Goal: Complete application form: Complete application form

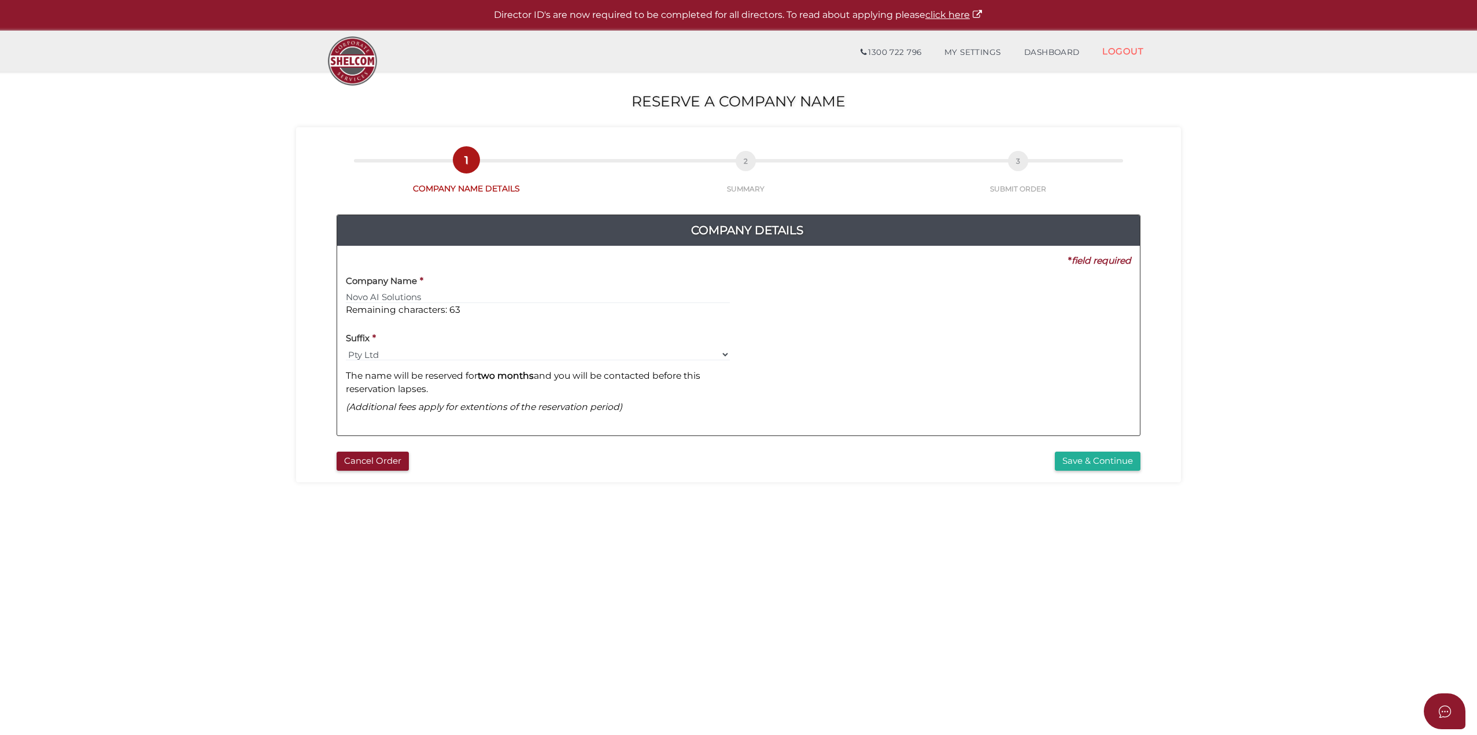
type input "Novo AI Solutions"
click at [1089, 460] on button "Save & Continue" at bounding box center [1098, 461] width 86 height 19
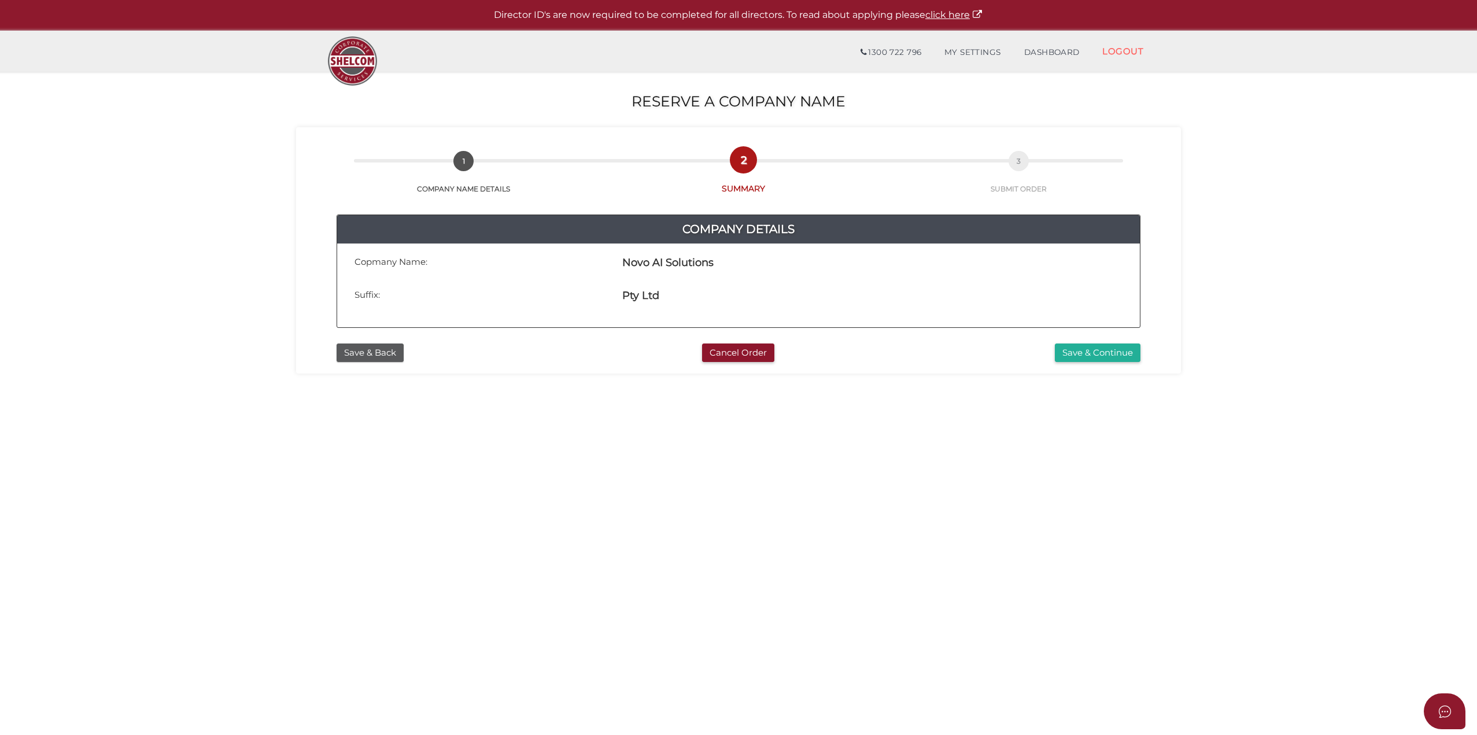
click at [1078, 349] on button "Save & Continue" at bounding box center [1098, 352] width 86 height 19
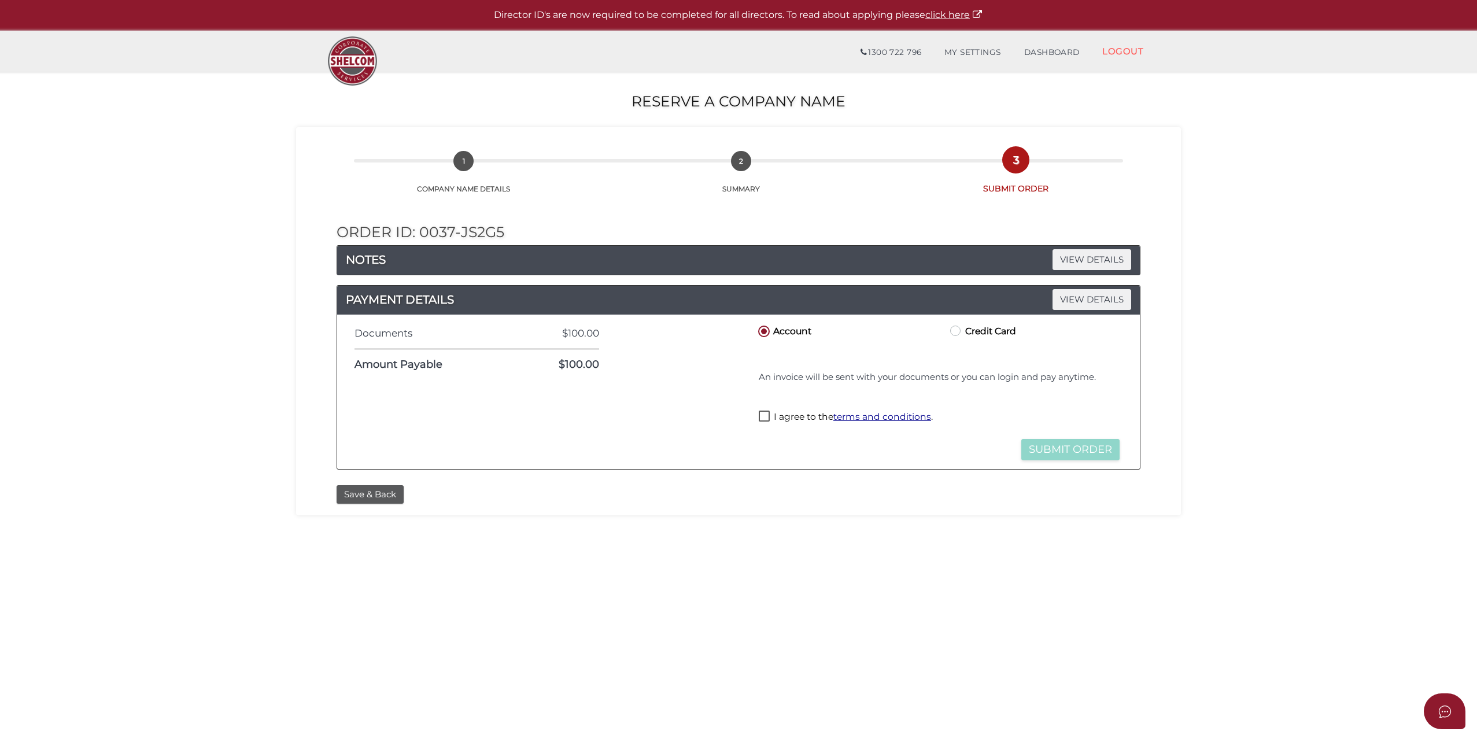
click at [382, 493] on button "Save & Back" at bounding box center [370, 494] width 67 height 19
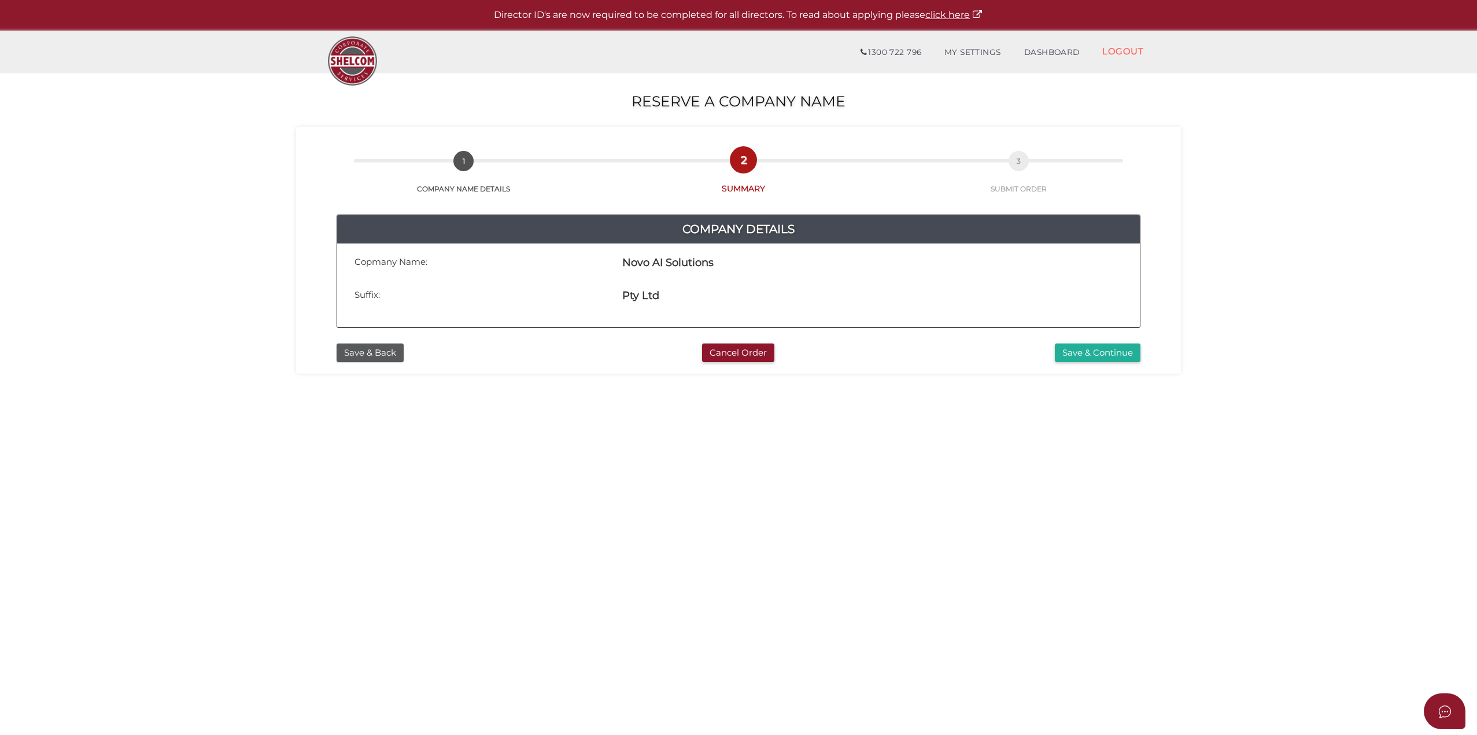
click at [378, 353] on button "Save & Back" at bounding box center [370, 352] width 67 height 19
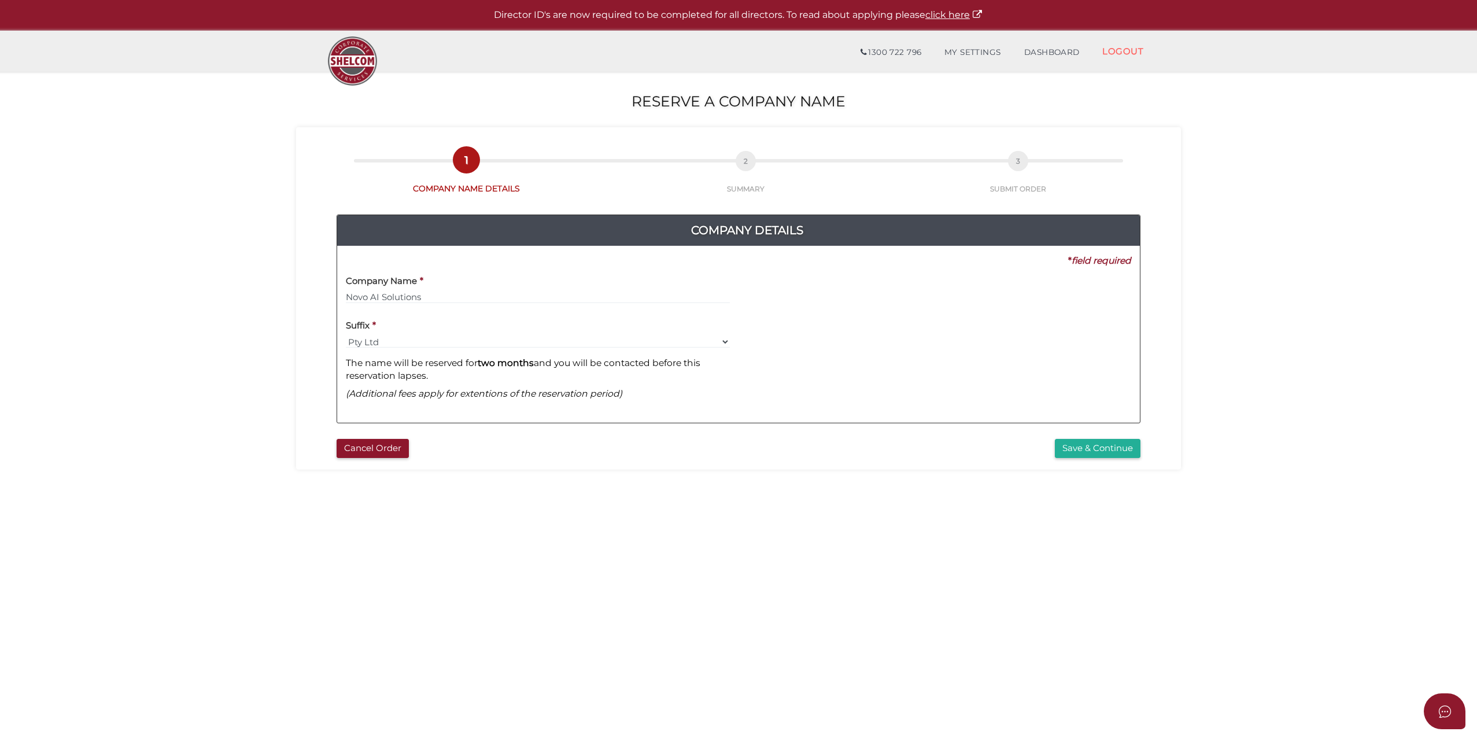
click at [1107, 439] on button "Save & Continue" at bounding box center [1098, 448] width 86 height 19
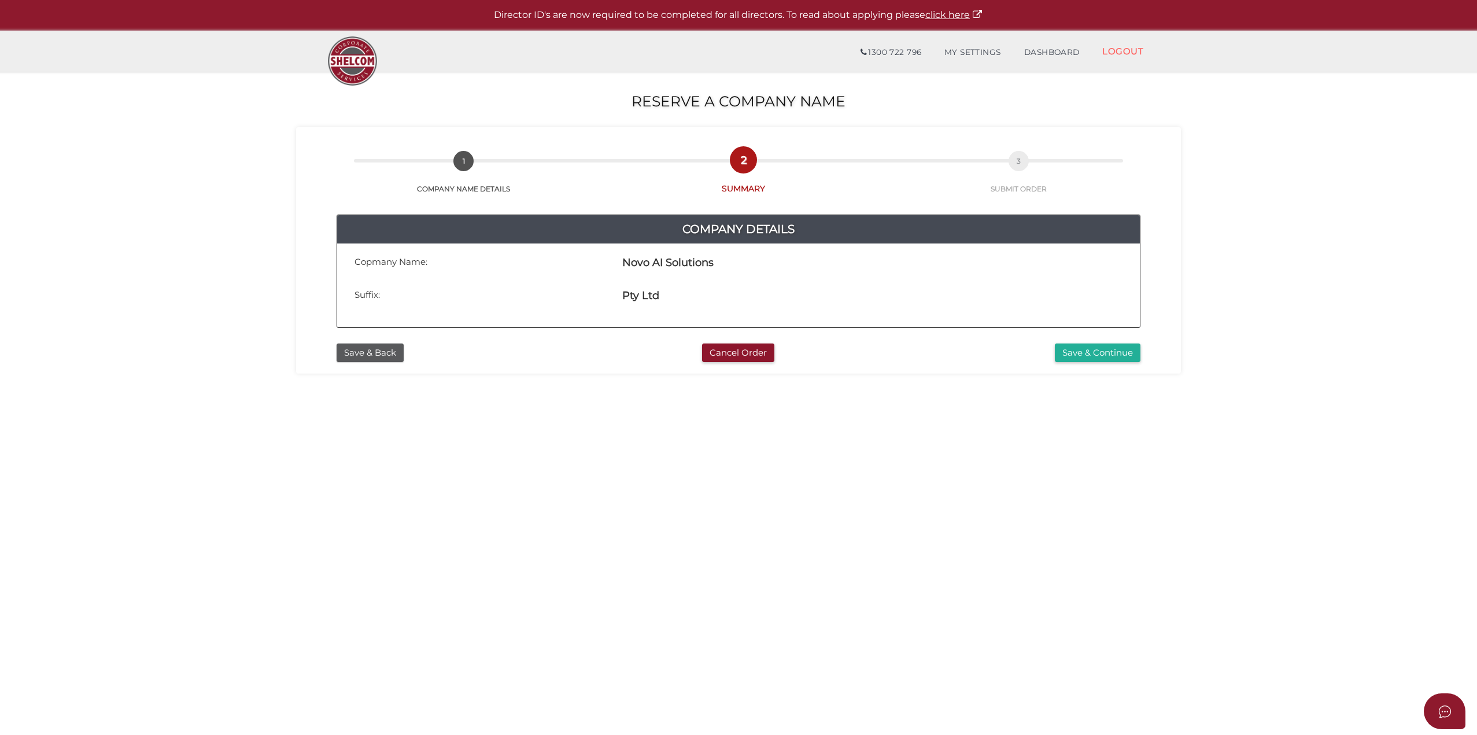
click at [1090, 350] on button "Save & Continue" at bounding box center [1098, 352] width 86 height 19
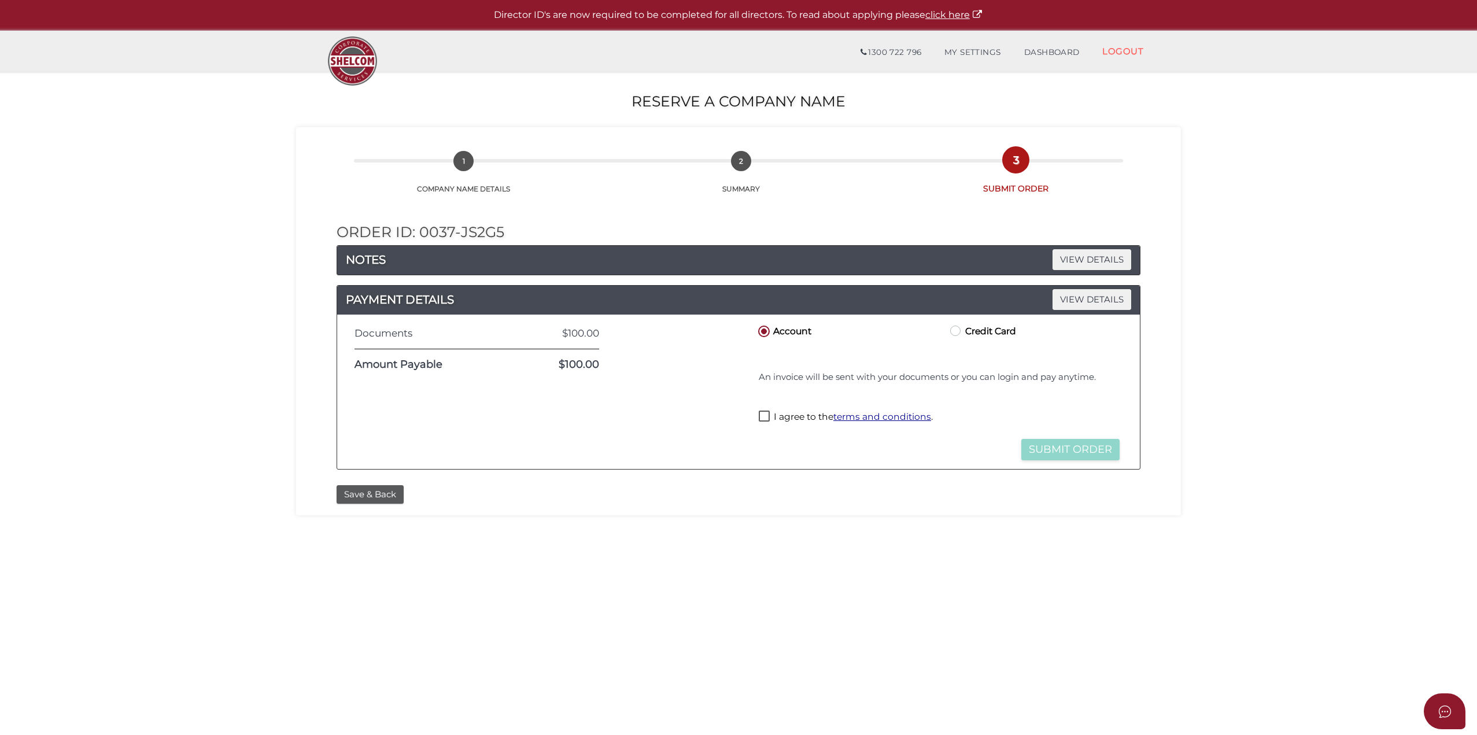
click at [378, 500] on button "Save & Back" at bounding box center [370, 494] width 67 height 19
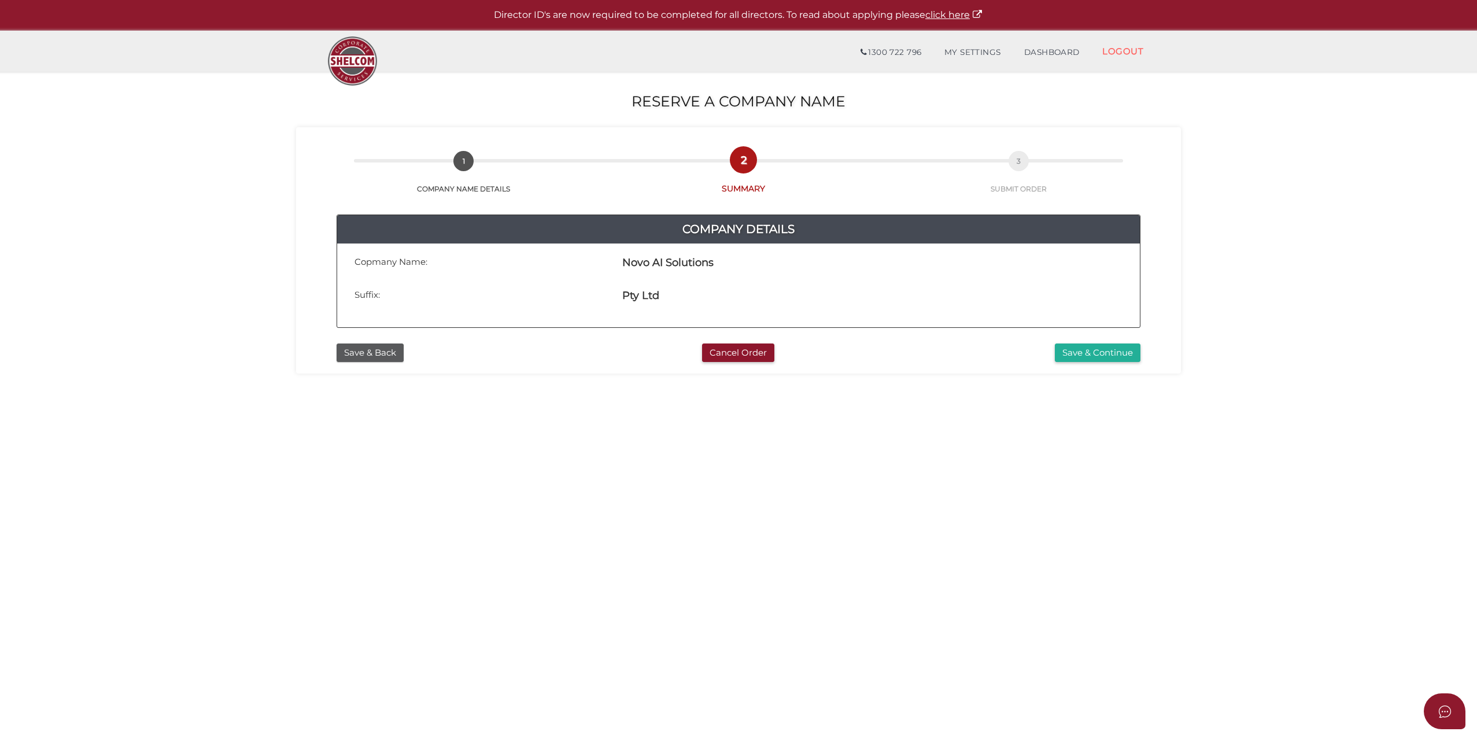
click at [1117, 357] on button "Save & Continue" at bounding box center [1098, 352] width 86 height 19
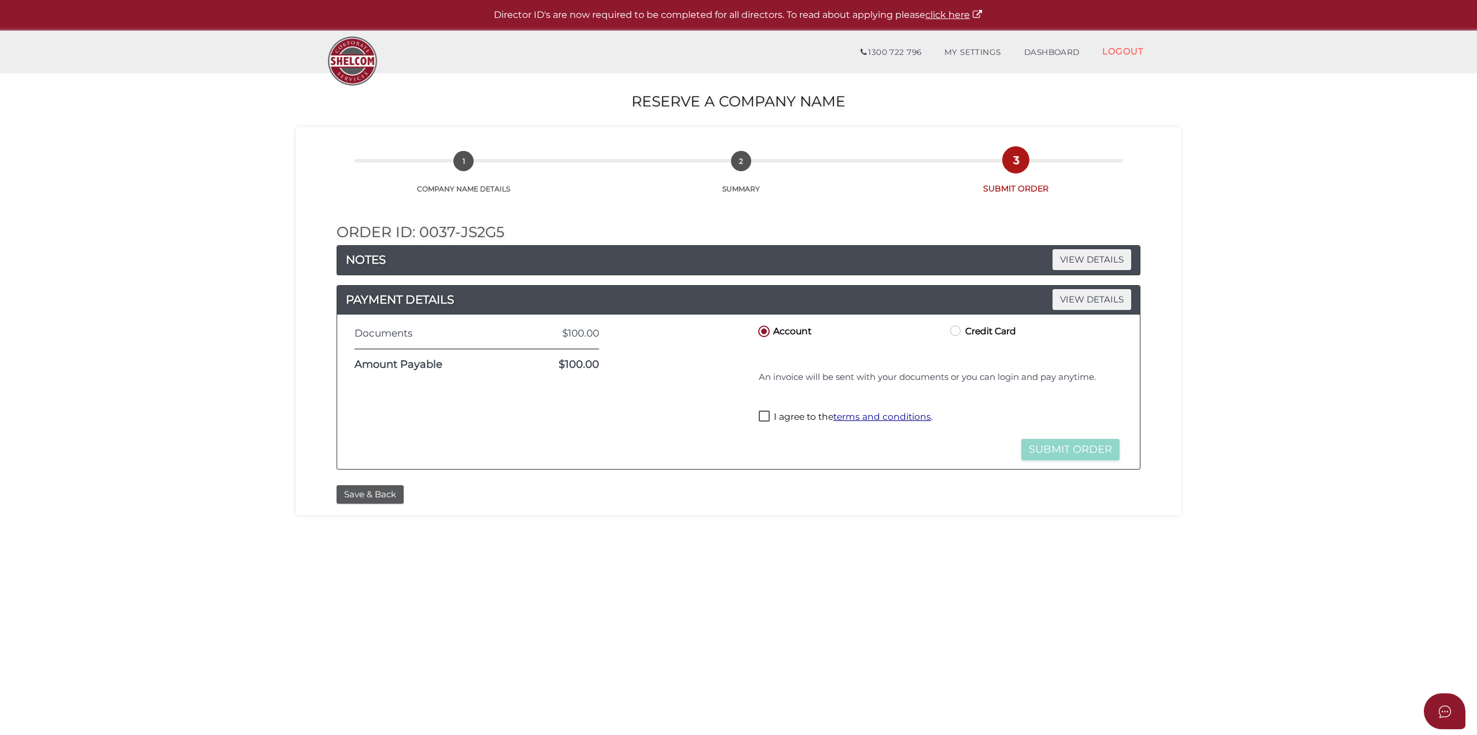
click at [765, 415] on label "I agree to the terms and conditions ." at bounding box center [846, 418] width 174 height 14
checkbox input "true"
click at [1093, 446] on button "Submit Order" at bounding box center [1070, 449] width 98 height 21
